Goal: Task Accomplishment & Management: Use online tool/utility

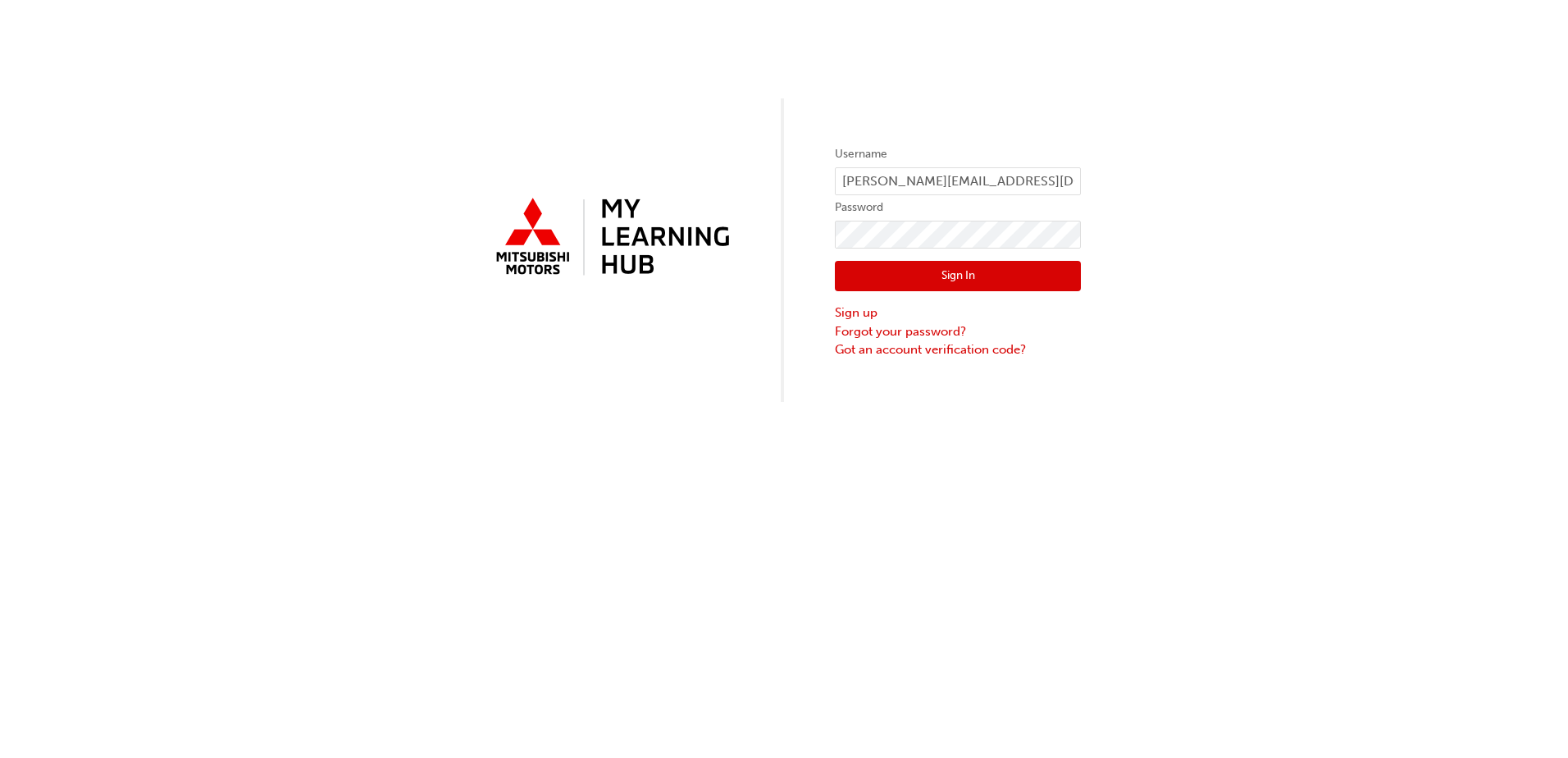
click at [935, 271] on button "Sign In" at bounding box center [957, 276] width 246 height 32
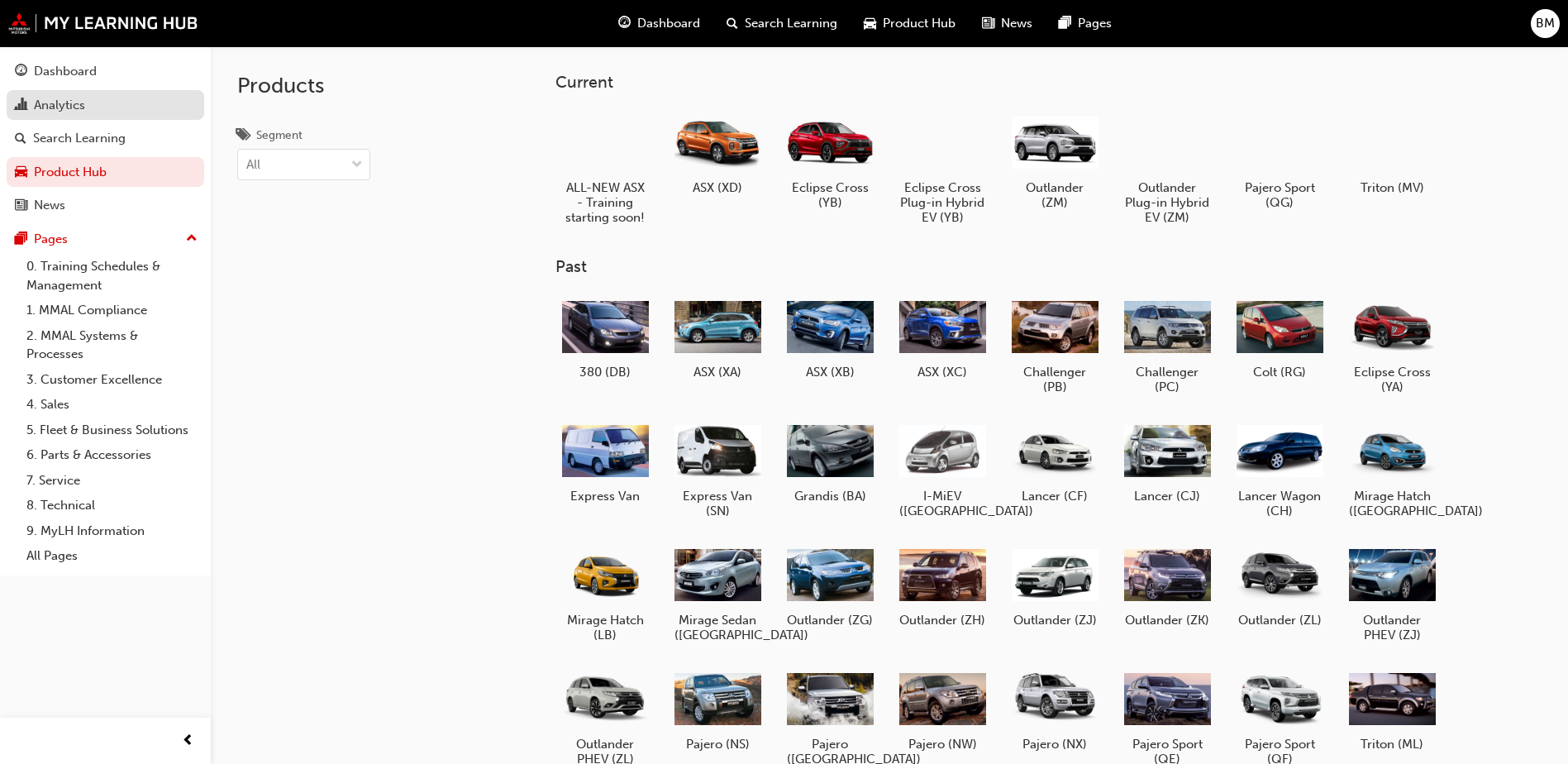
click at [127, 101] on div "Analytics" at bounding box center [105, 106] width 181 height 21
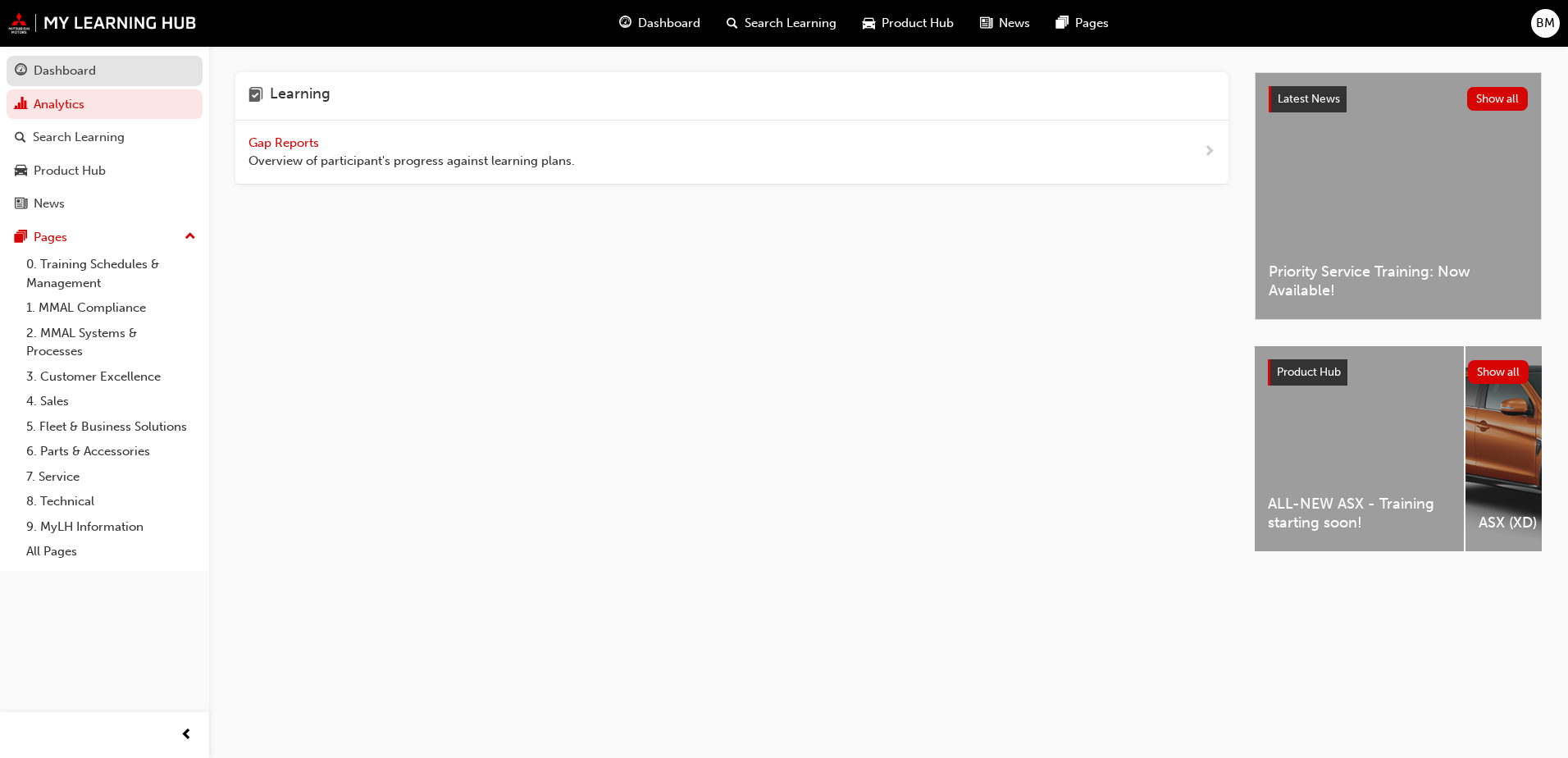
click at [137, 72] on div "Dashboard" at bounding box center [104, 71] width 180 height 20
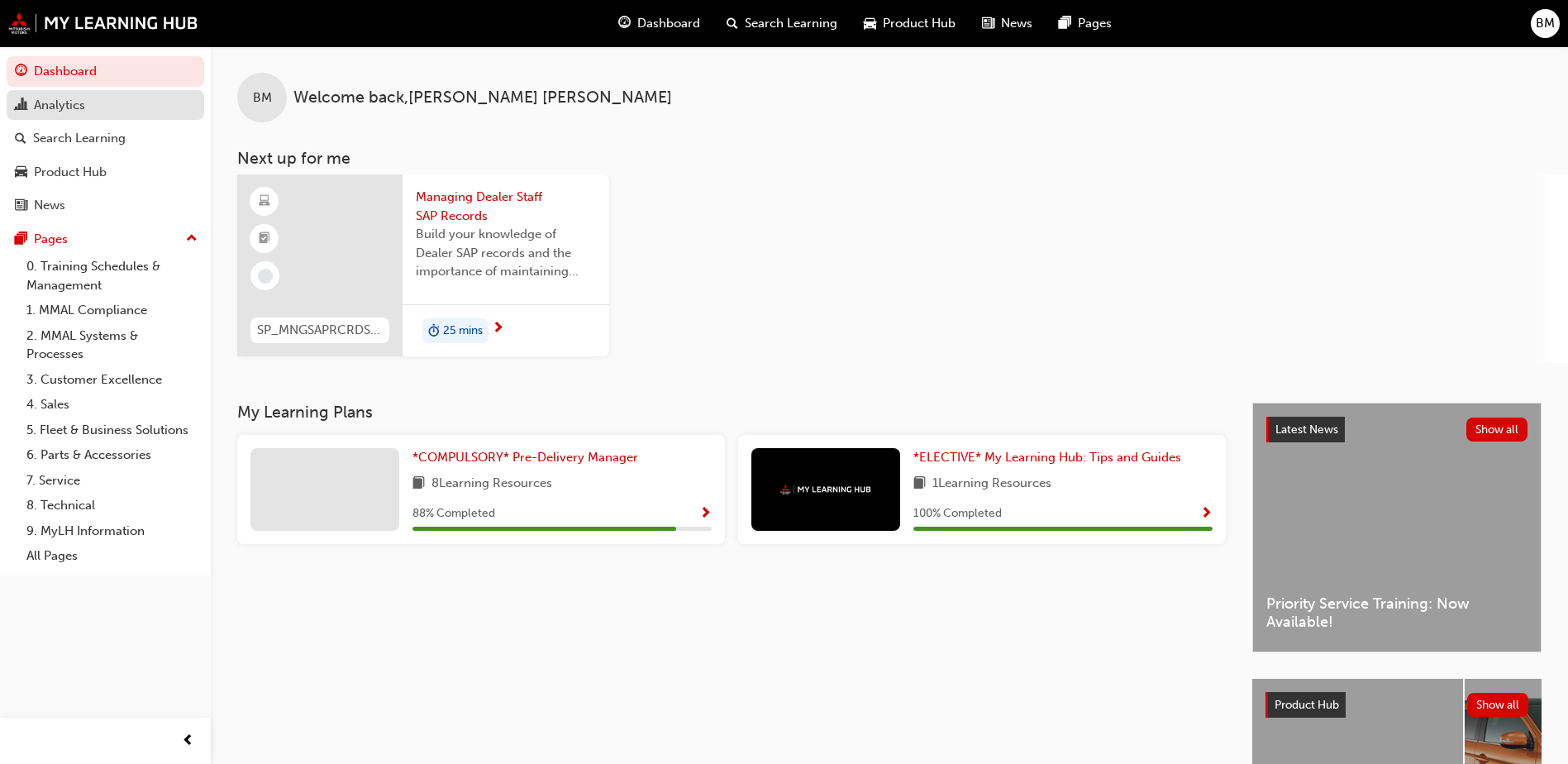
click at [141, 105] on div "Analytics" at bounding box center [105, 106] width 181 height 21
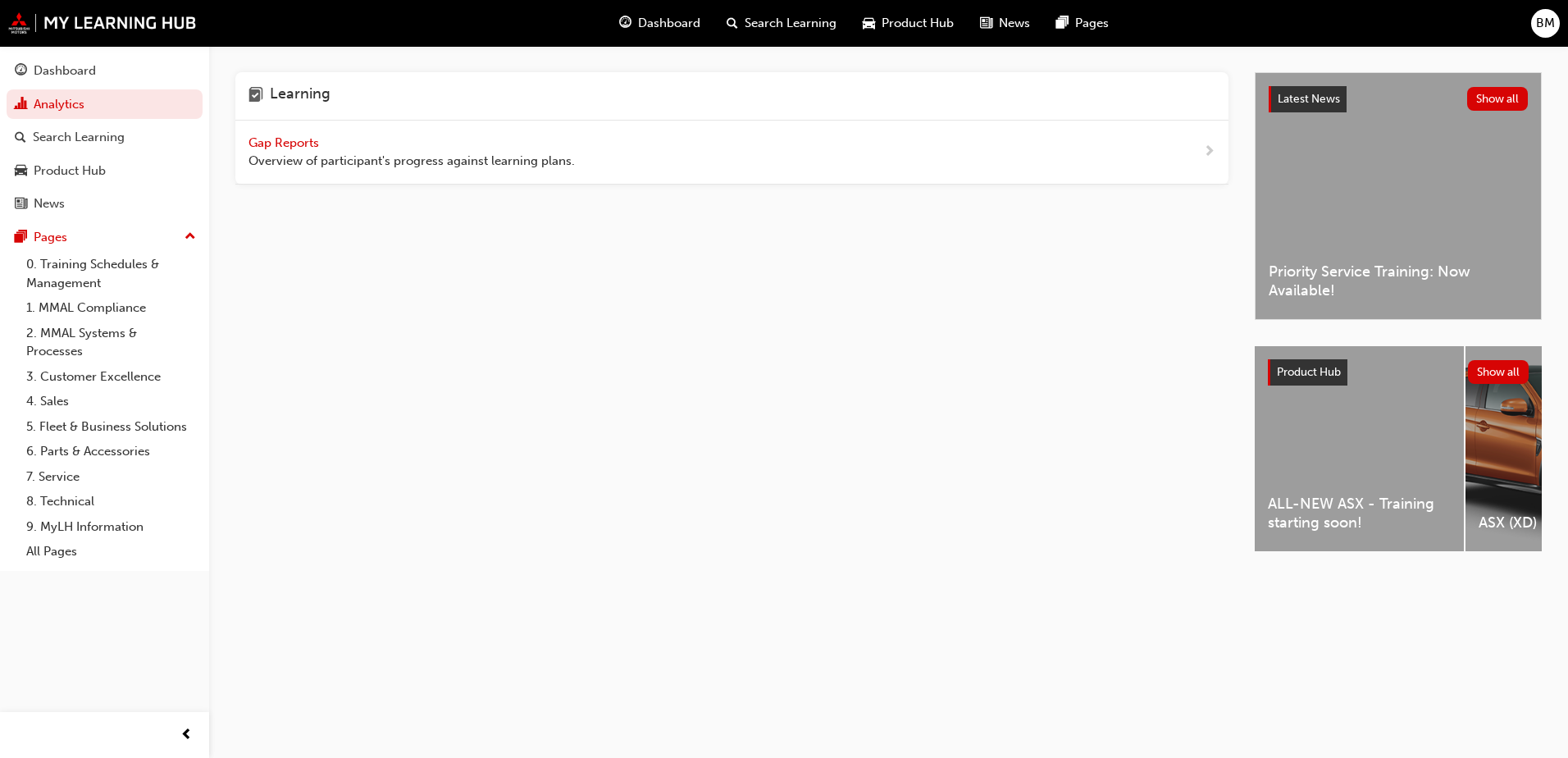
click at [294, 142] on span "Gap Reports" at bounding box center [285, 142] width 74 height 14
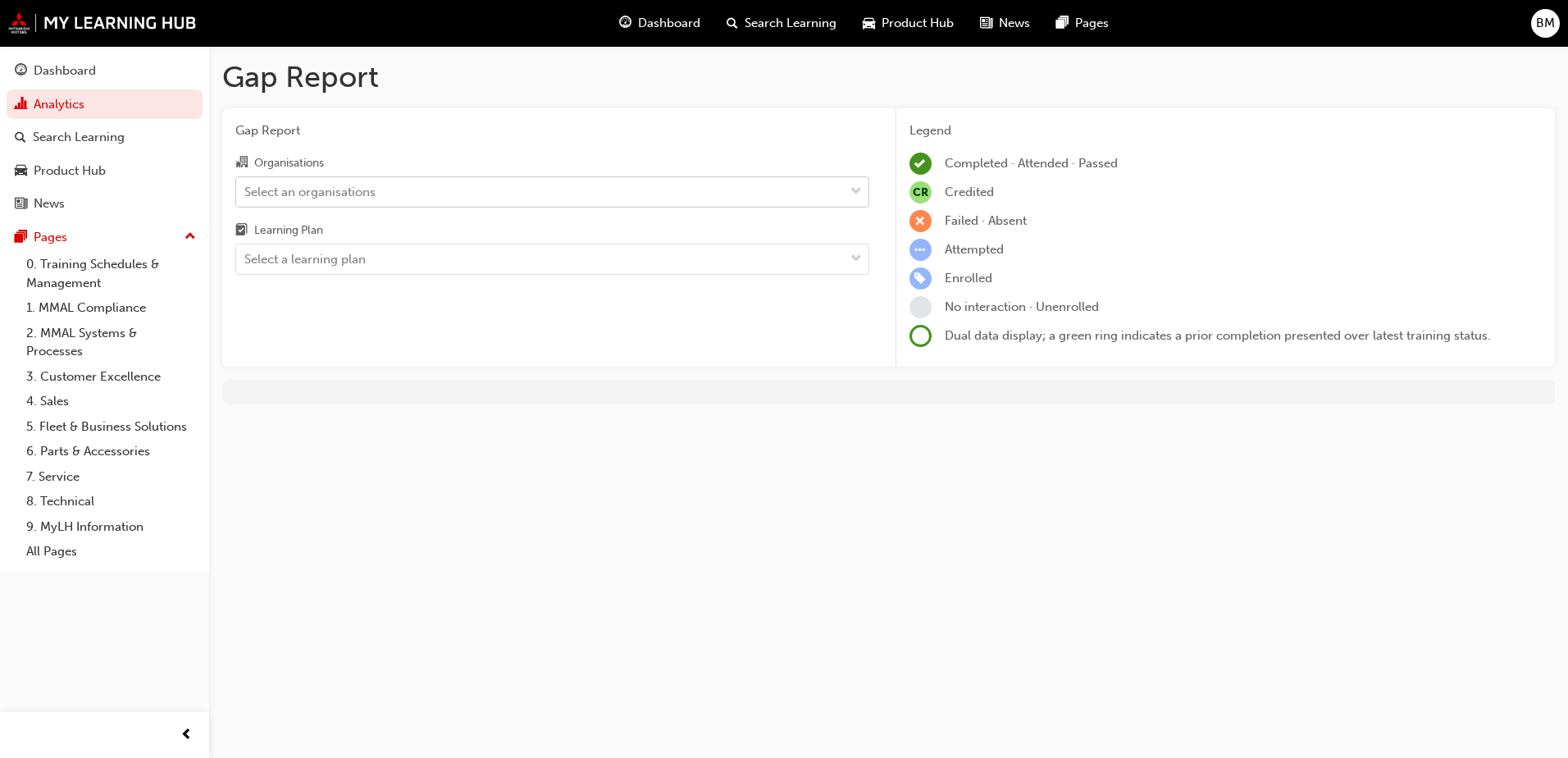
click at [483, 181] on div "Select an organisations" at bounding box center [539, 192] width 607 height 29
click at [246, 184] on input "Organisations Select an organisations" at bounding box center [245, 191] width 2 height 14
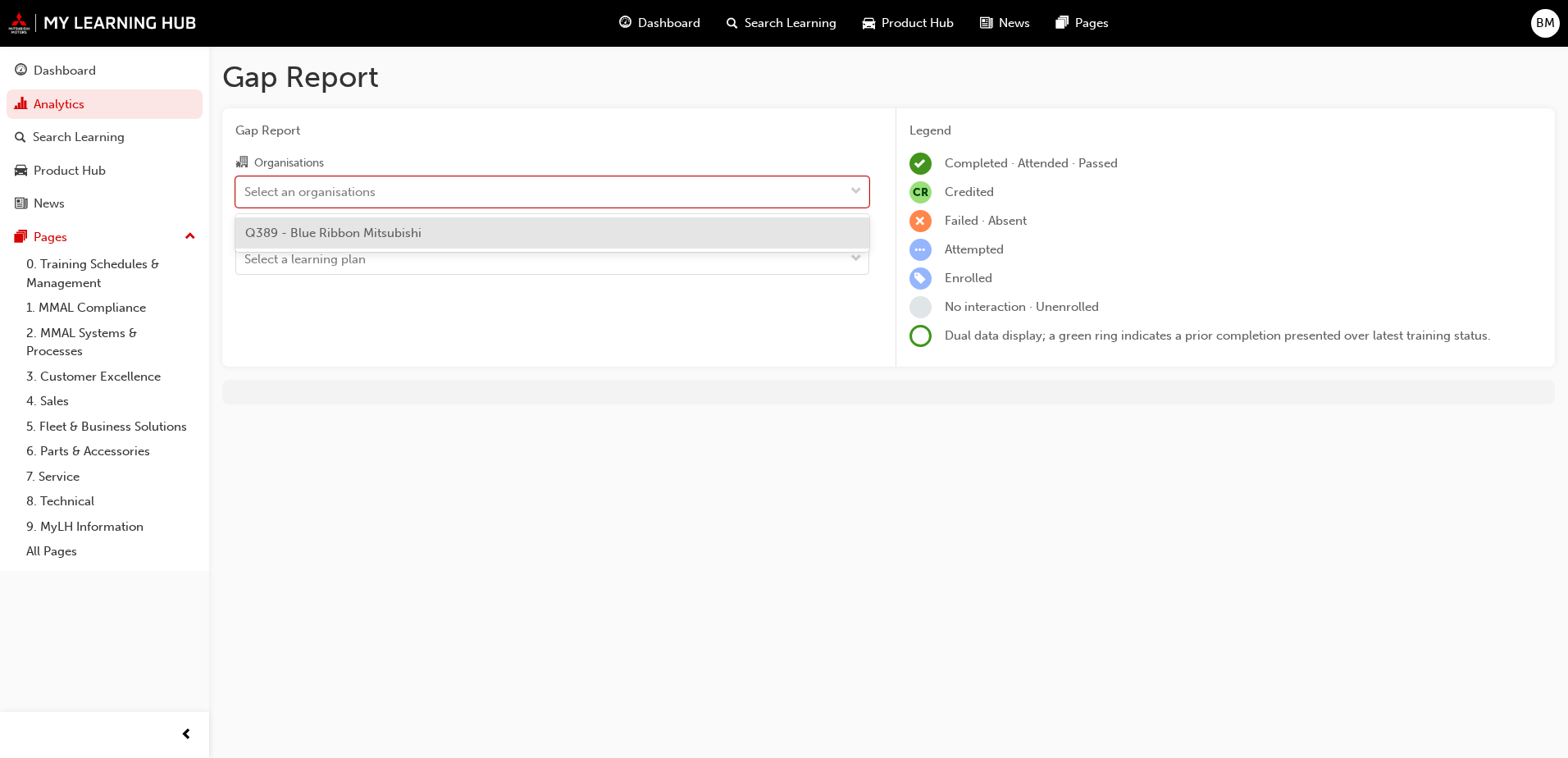
click at [516, 233] on div "Q389 - Blue Ribbon Mitsubishi" at bounding box center [552, 233] width 634 height 32
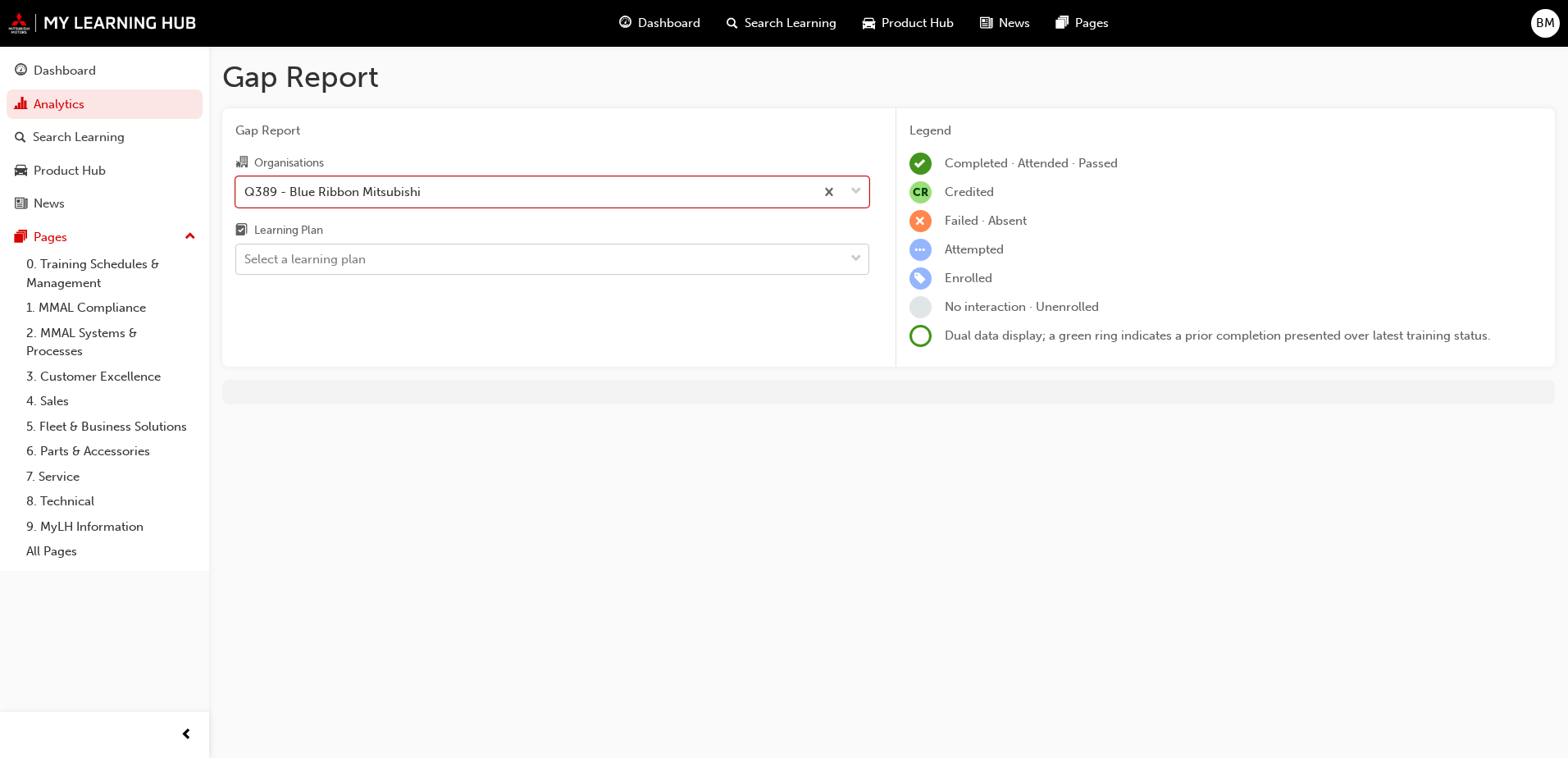
click at [519, 259] on div "Select a learning plan" at bounding box center [539, 260] width 607 height 29
click at [246, 259] on input "Learning Plan Select a learning plan" at bounding box center [245, 259] width 2 height 14
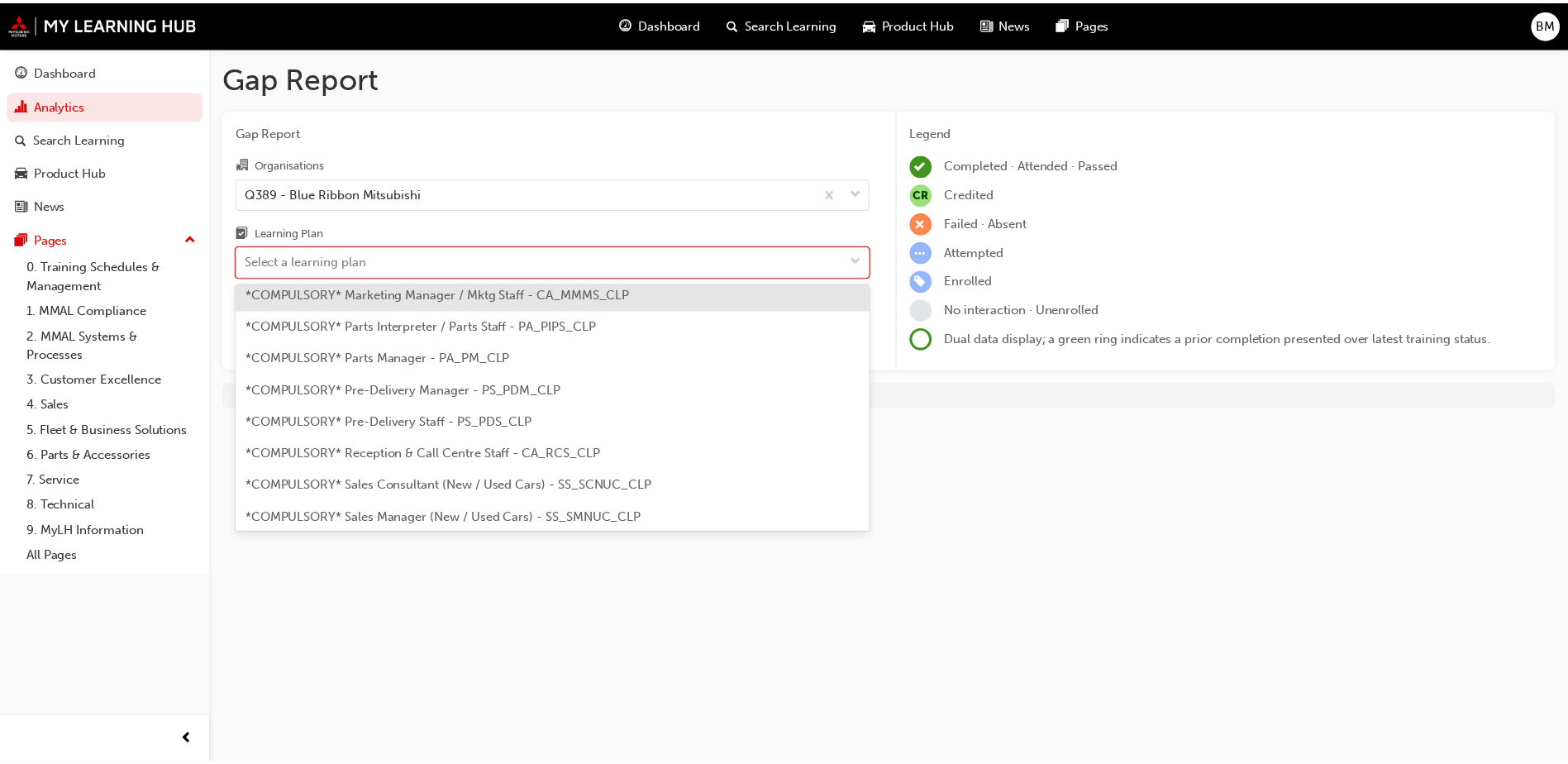
scroll to position [330, 0]
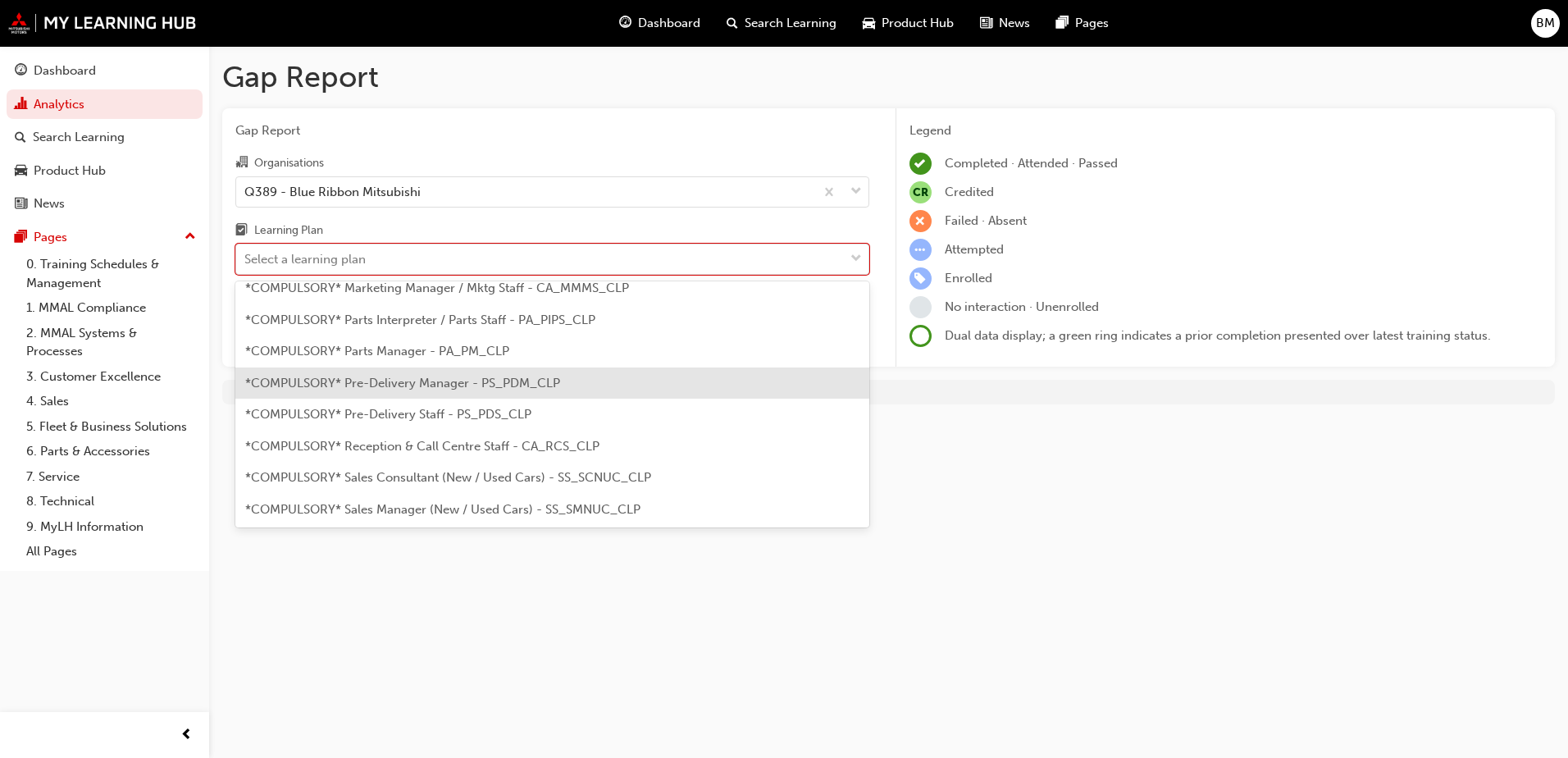
click at [697, 384] on div "*COMPULSORY* Pre-Delivery Manager - PS_PDM_CLP" at bounding box center [552, 383] width 634 height 32
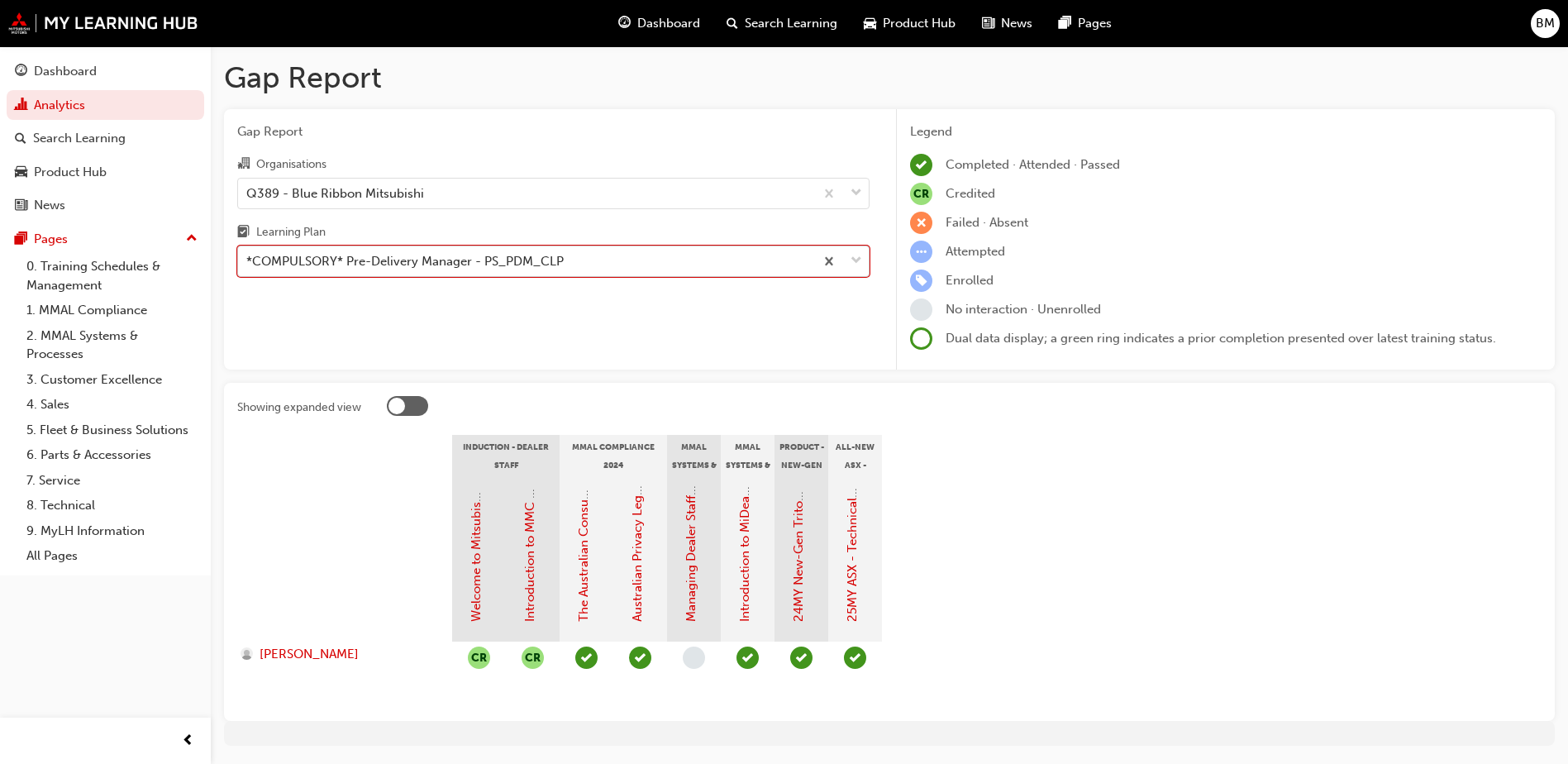
click at [757, 261] on div "*COMPULSORY* Pre-Delivery Manager - PS_PDM_CLP" at bounding box center [526, 262] width 576 height 29
click at [248, 261] on input "Learning Plan option *COMPULSORY* Pre-Delivery Manager - PS_PDM_CLP, selected. …" at bounding box center [247, 261] width 2 height 14
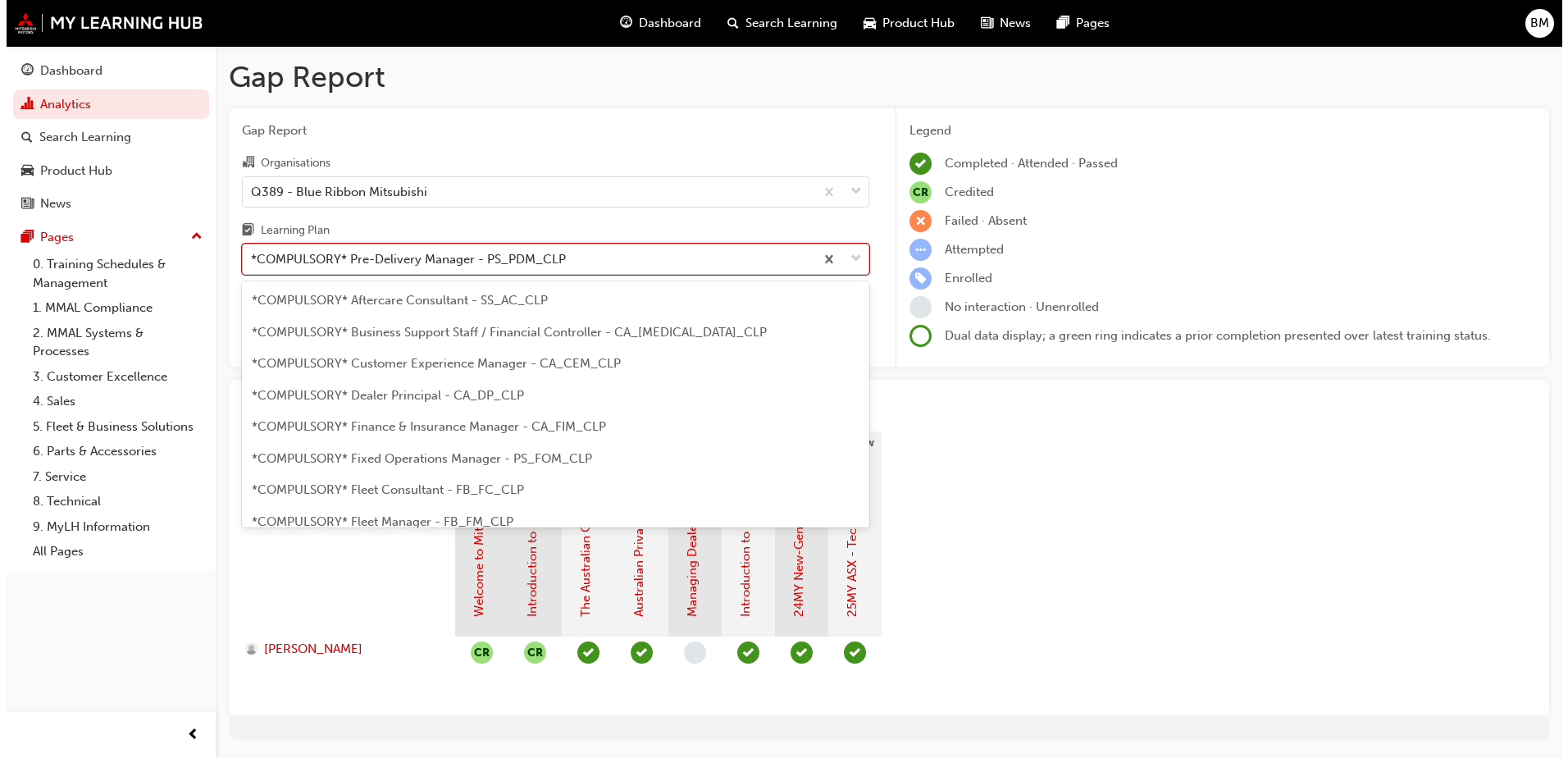
scroll to position [210, 0]
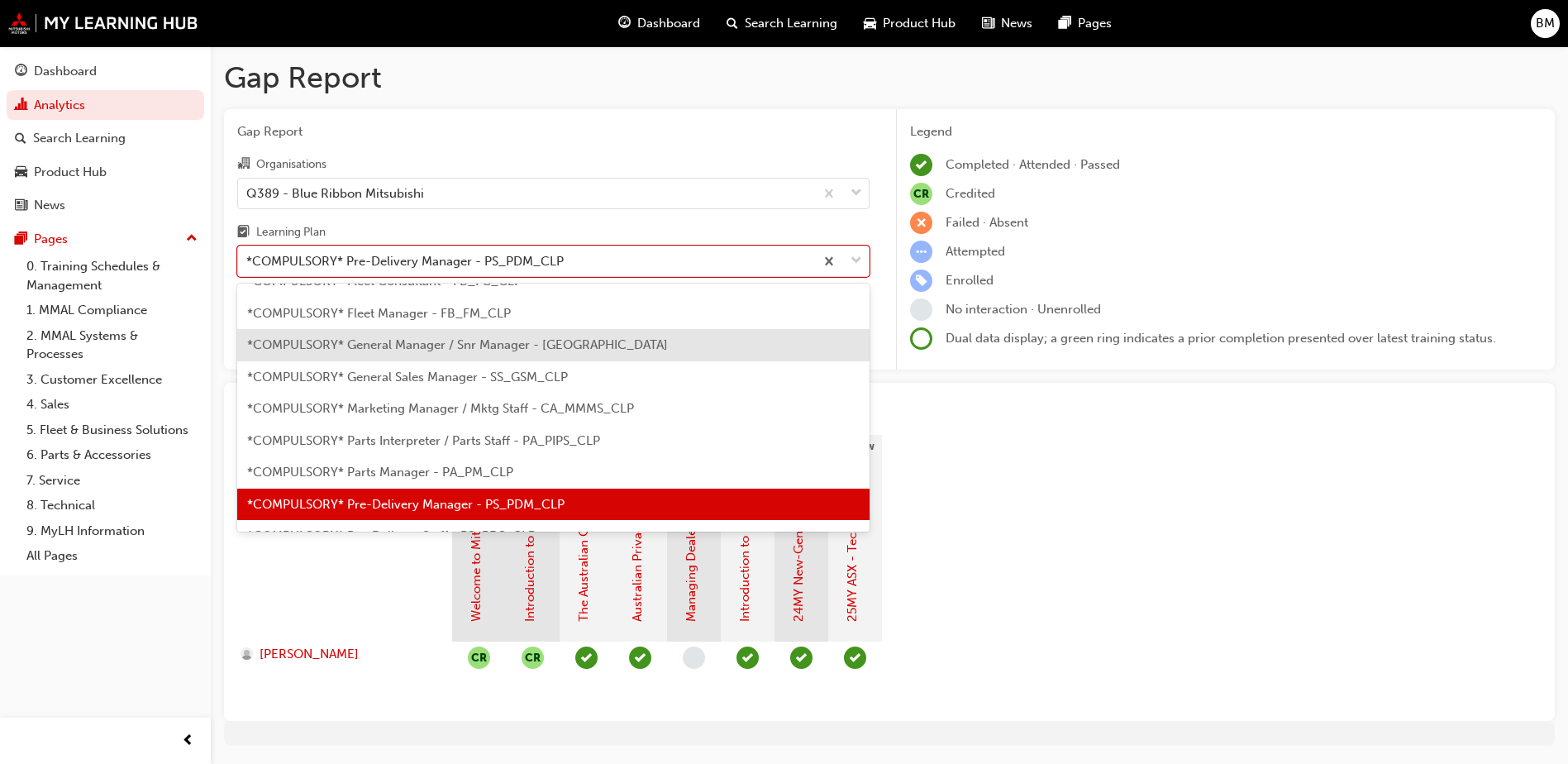
click at [772, 357] on div "*COMPULSORY* General Manager / Snr Manager - [GEOGRAPHIC_DATA]" at bounding box center [553, 345] width 632 height 33
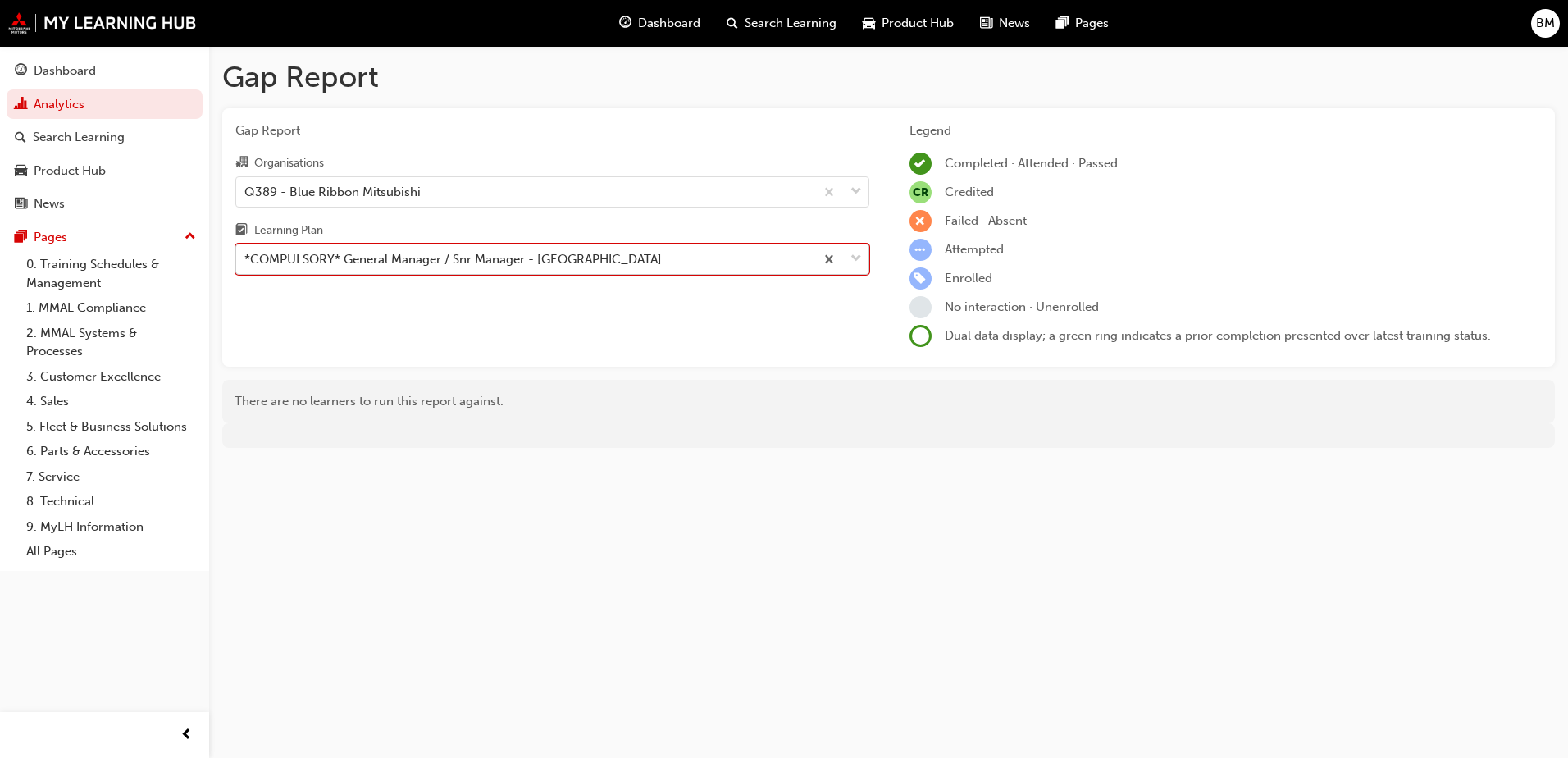
click at [750, 258] on div "*COMPULSORY* General Manager / Snr Manager - [GEOGRAPHIC_DATA]" at bounding box center [525, 260] width 578 height 29
click at [246, 258] on input "Learning Plan option *COMPULSORY* General Manager / Snr Manager - [GEOGRAPHIC_D…" at bounding box center [245, 259] width 2 height 14
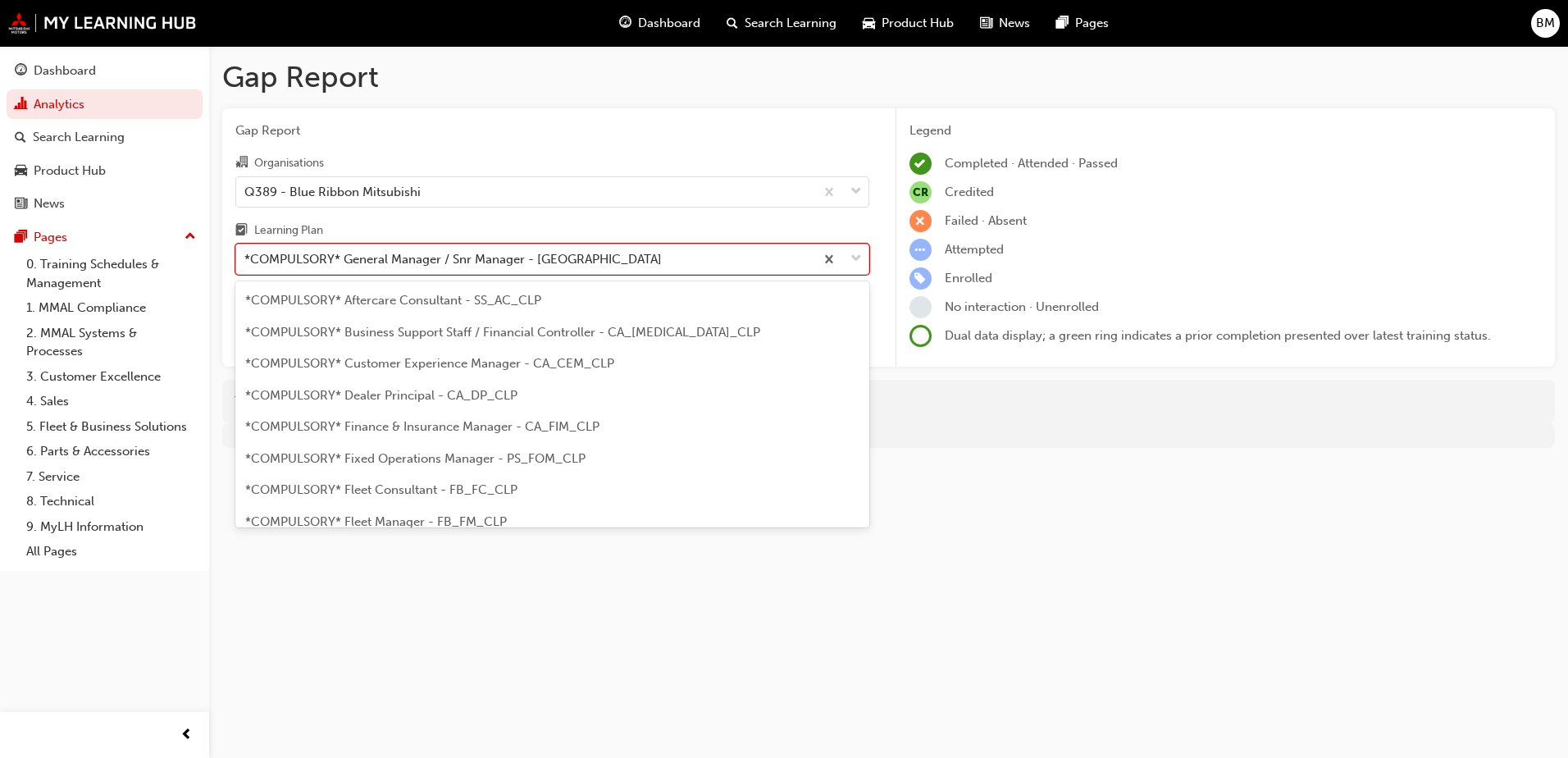
scroll to position [53, 0]
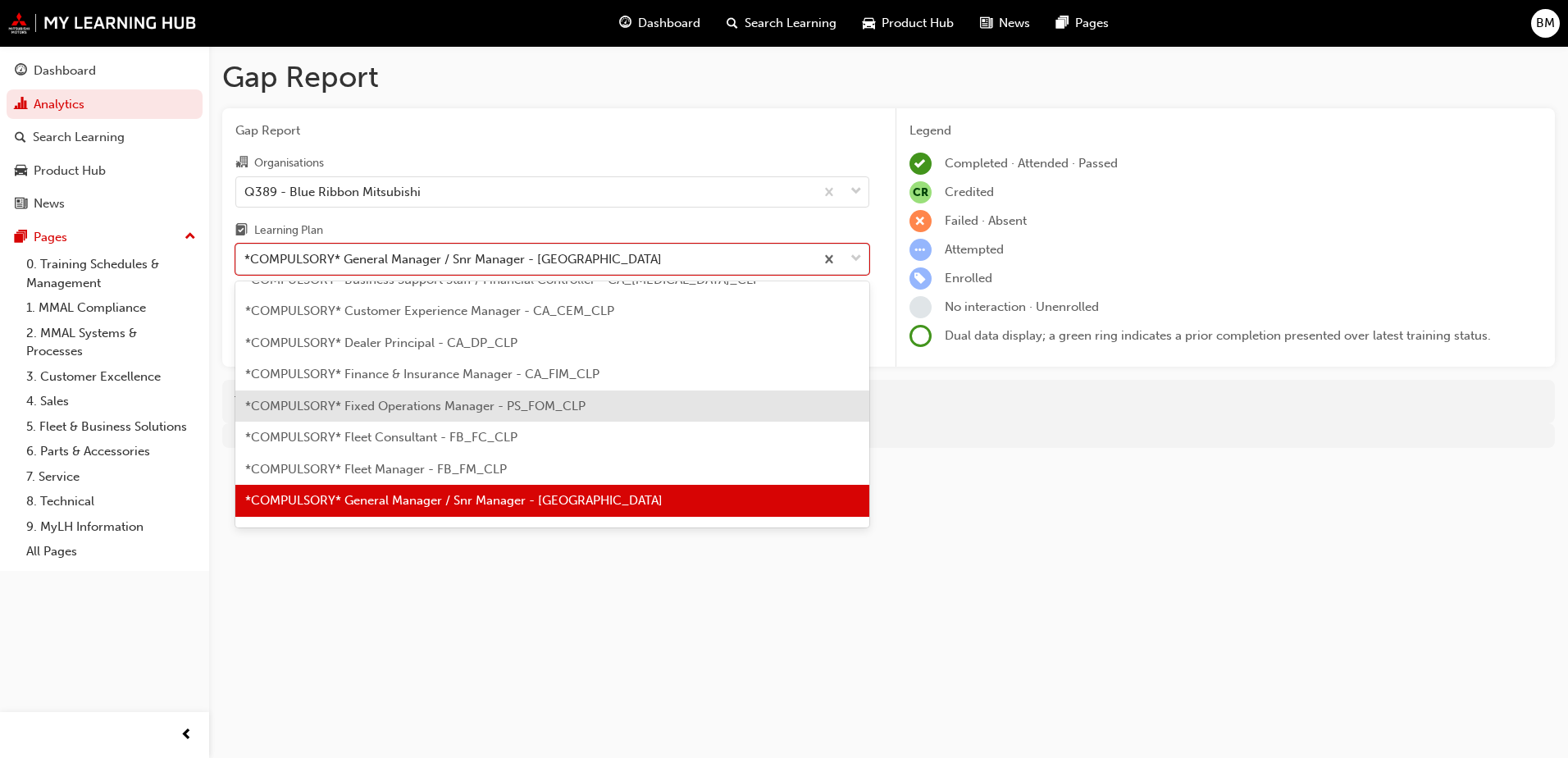
click at [714, 417] on div "*COMPULSORY* Fixed Operations Manager - PS_FOM_CLP" at bounding box center [552, 406] width 634 height 32
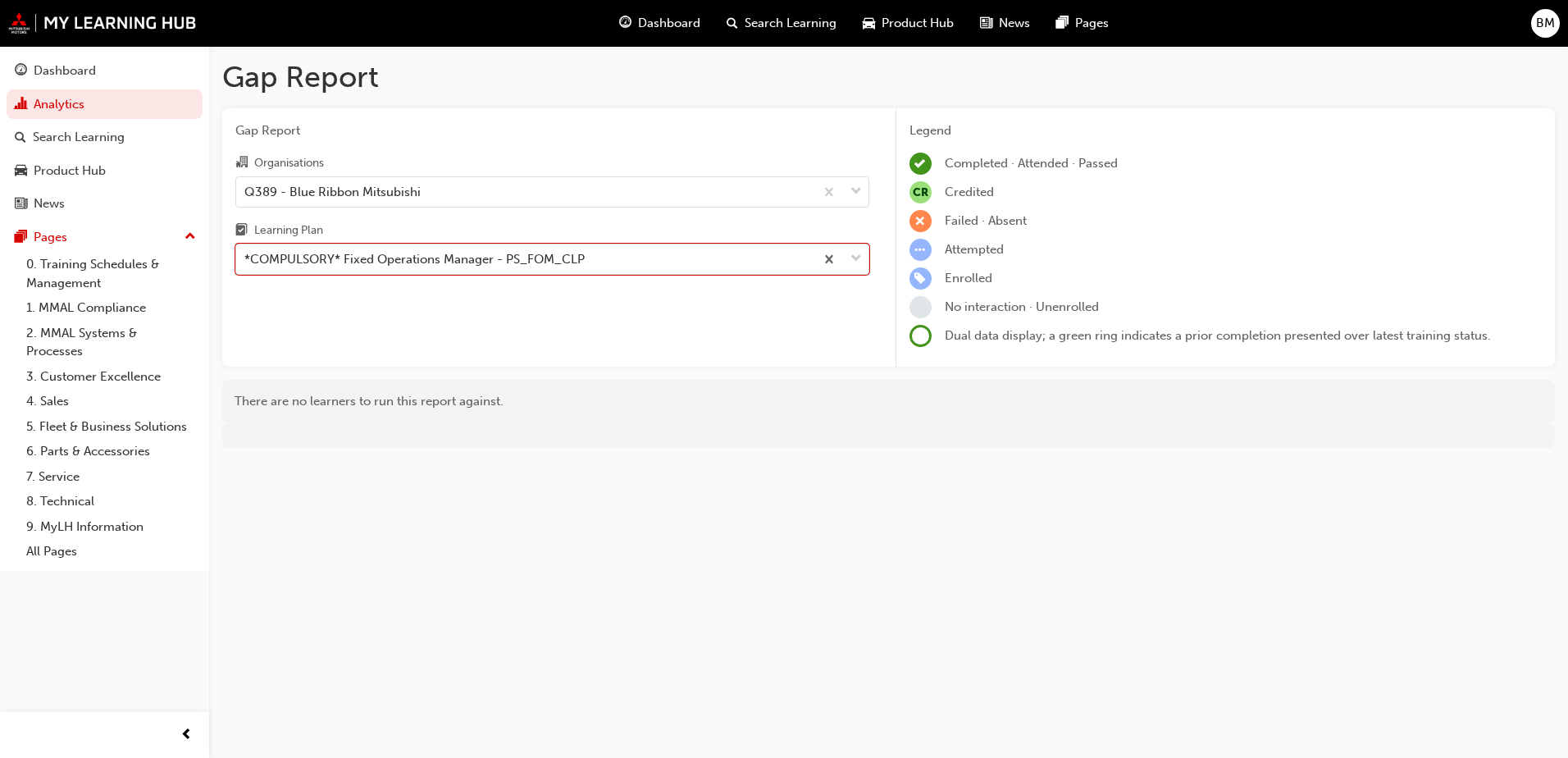
click at [732, 240] on div "Learning Plan" at bounding box center [552, 233] width 634 height 24
click at [246, 252] on input "Learning Plan option *COMPULSORY* Fixed Operations Manager - PS_FOM_CLP, select…" at bounding box center [245, 259] width 2 height 14
click at [729, 253] on div "*COMPULSORY* Fixed Operations Manager - PS_FOM_CLP" at bounding box center [525, 260] width 578 height 29
click at [246, 253] on input "Learning Plan option *COMPULSORY* Fixed Operations Manager - PS_FOM_CLP, select…" at bounding box center [245, 259] width 2 height 14
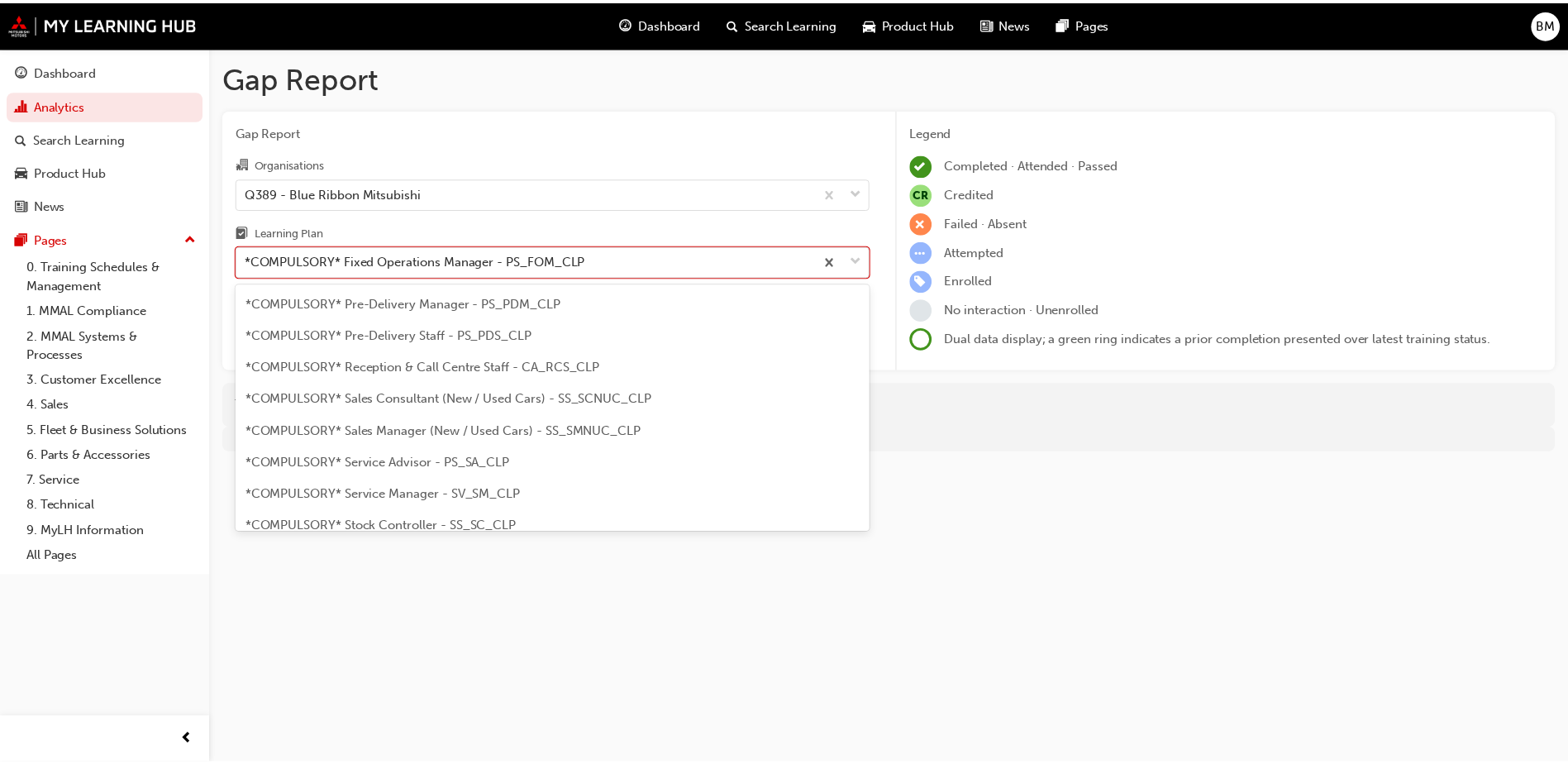
scroll to position [496, 0]
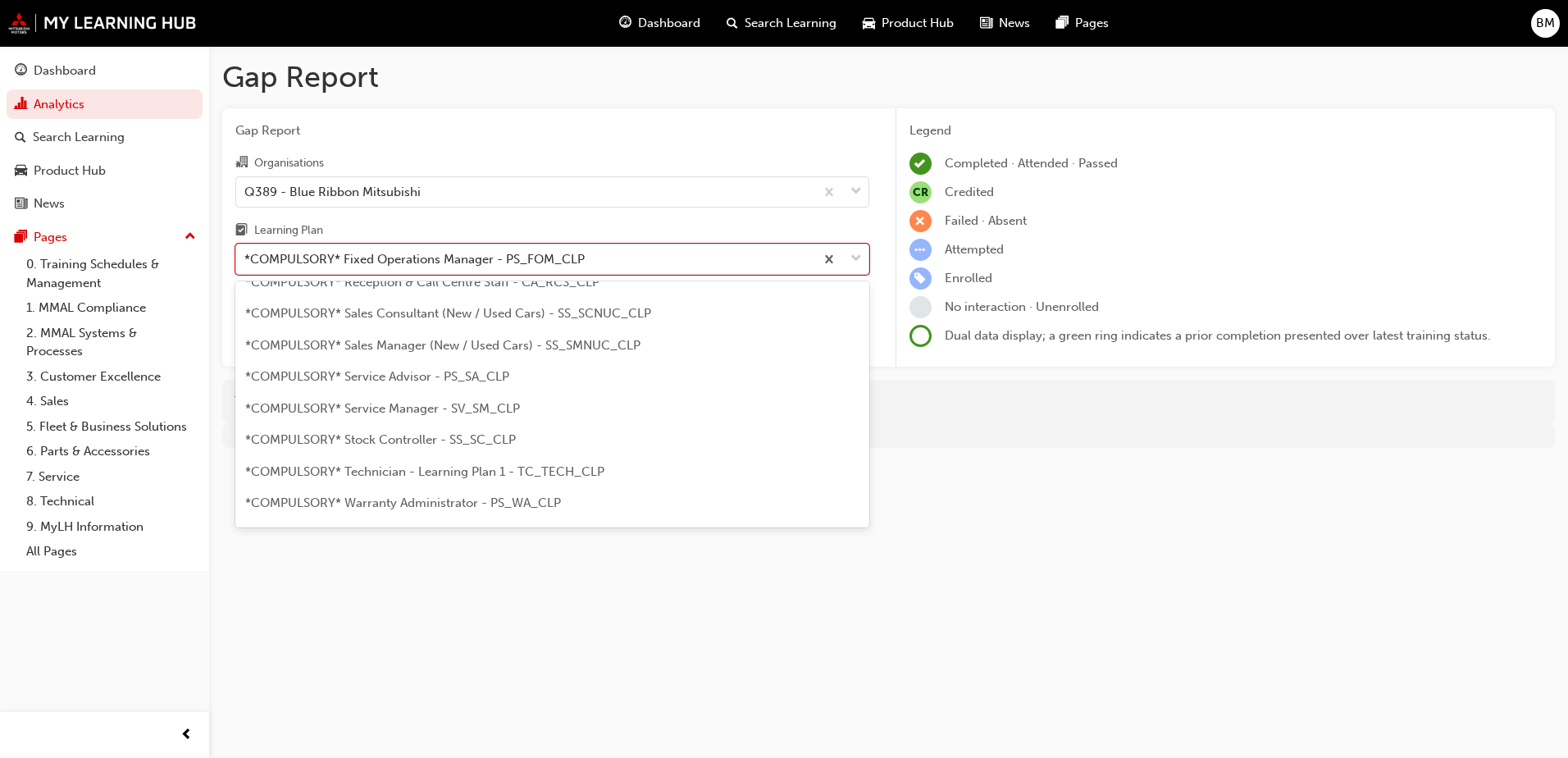
click at [491, 414] on span "*COMPULSORY* Service Manager - SV_SM_CLP" at bounding box center [382, 408] width 274 height 14
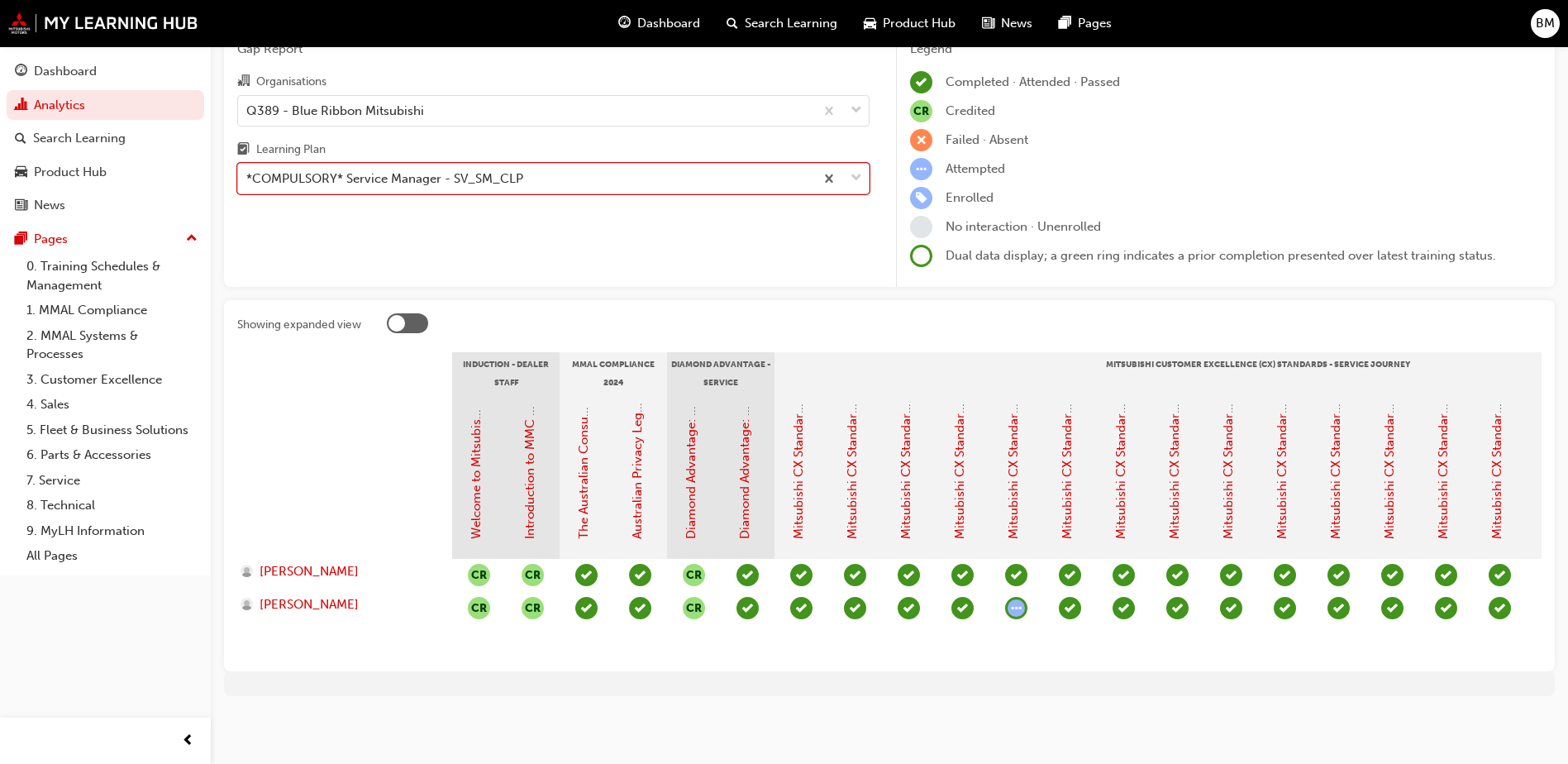
click at [496, 170] on div "*COMPULSORY* Service Manager - SV_SM_CLP" at bounding box center [385, 179] width 277 height 19
click at [248, 171] on input "Learning Plan option *COMPULSORY* Service Manager - SV_SM_CLP, selected. 0 resu…" at bounding box center [247, 178] width 2 height 14
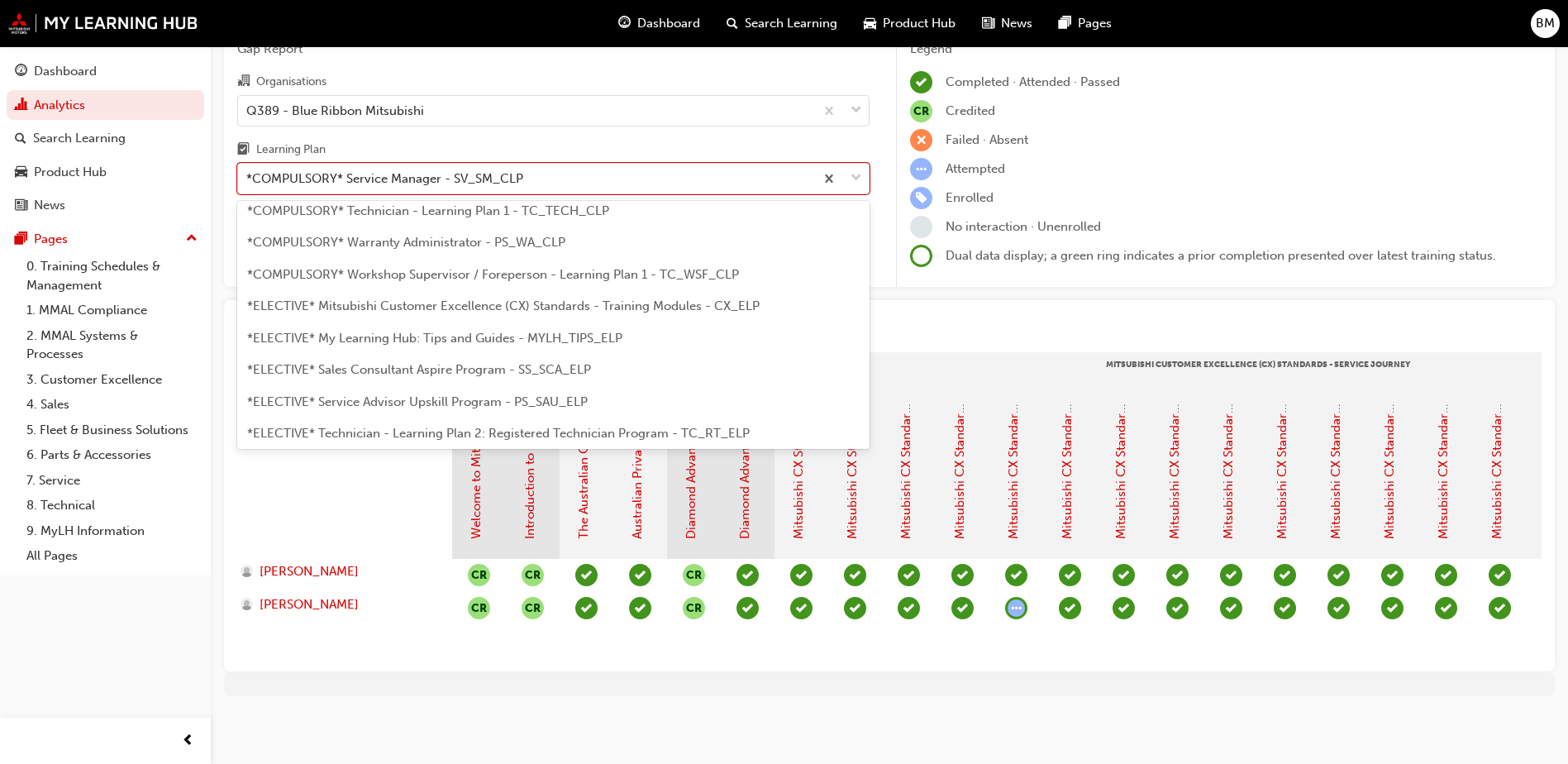
scroll to position [652, 0]
click at [566, 234] on div "*COMPULSORY* Technician - Learning Plan 1 - TC_TECH_CLP" at bounding box center [553, 238] width 632 height 33
